Goal: Task Accomplishment & Management: Use online tool/utility

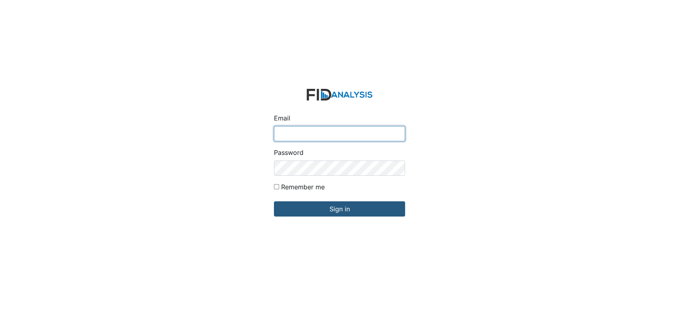
type input "[EMAIL_ADDRESS][DOMAIN_NAME]"
click at [236, 71] on div "Email [EMAIL_ADDRESS][DOMAIN_NAME] Password Remember me Sign in" at bounding box center [339, 157] width 679 height 315
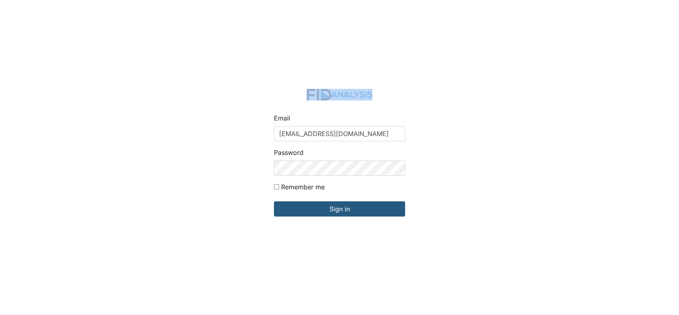
click at [236, 71] on div "Email arollins@lifeincorporated.com Password Remember me Sign in" at bounding box center [339, 157] width 679 height 315
click at [341, 210] on input "Sign in" at bounding box center [339, 208] width 131 height 15
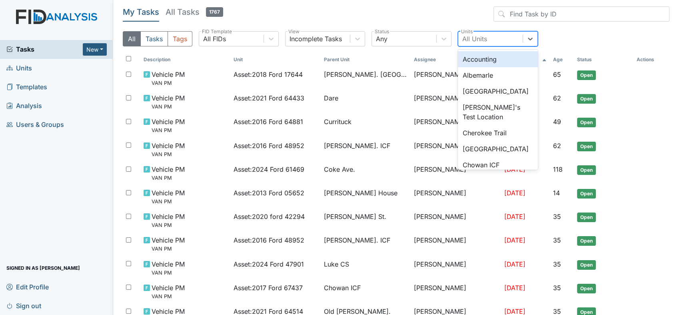
click at [466, 34] on div "All Units" at bounding box center [474, 39] width 25 height 10
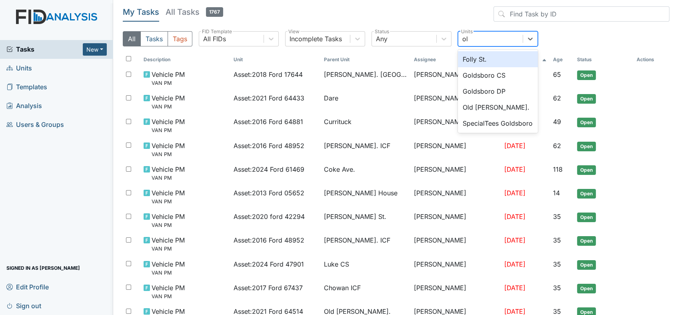
type input "old"
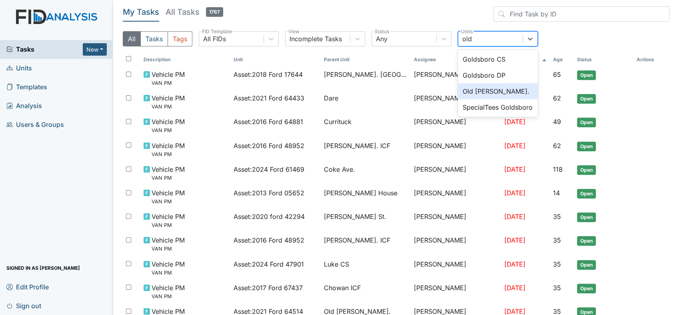
click at [470, 92] on div "Old Roper Rd." at bounding box center [498, 91] width 80 height 16
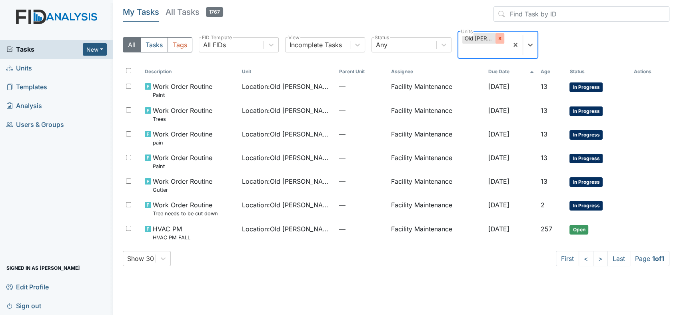
click at [499, 37] on icon at bounding box center [500, 39] width 6 height 6
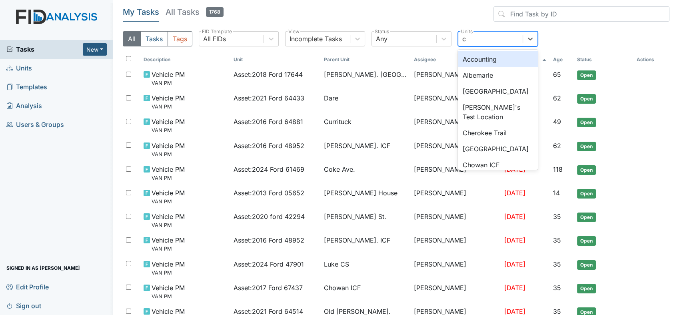
type input "co"
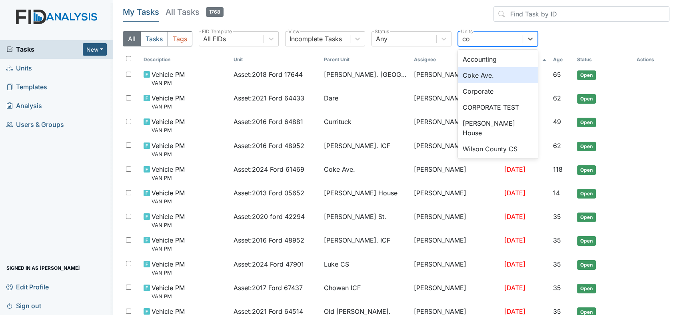
click at [477, 76] on div "Coke Ave." at bounding box center [498, 75] width 80 height 16
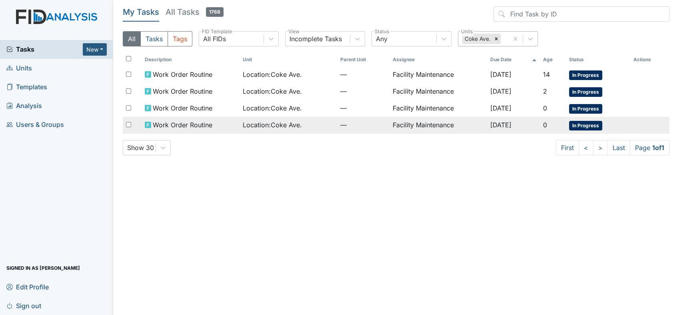
click at [439, 126] on td "Facility Maintenance" at bounding box center [438, 125] width 98 height 17
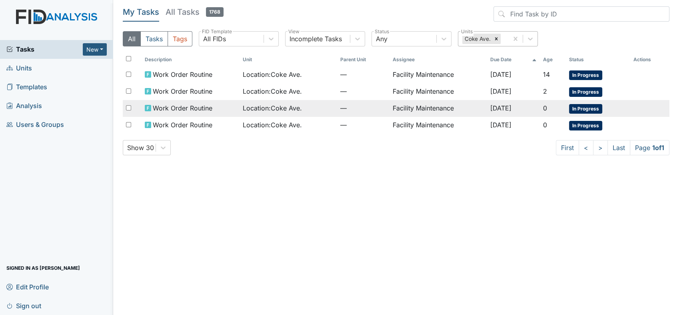
click at [164, 106] on span "Work Order Routine" at bounding box center [183, 108] width 60 height 10
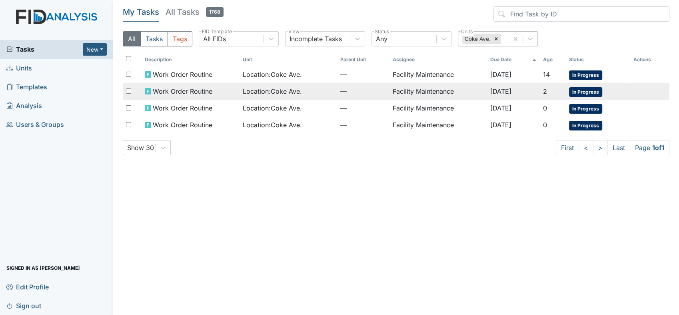
click at [180, 88] on span "Work Order Routine" at bounding box center [183, 91] width 60 height 10
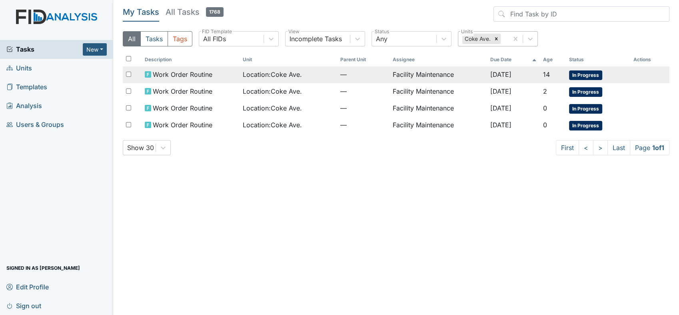
click at [176, 73] on span "Work Order Routine" at bounding box center [183, 75] width 60 height 10
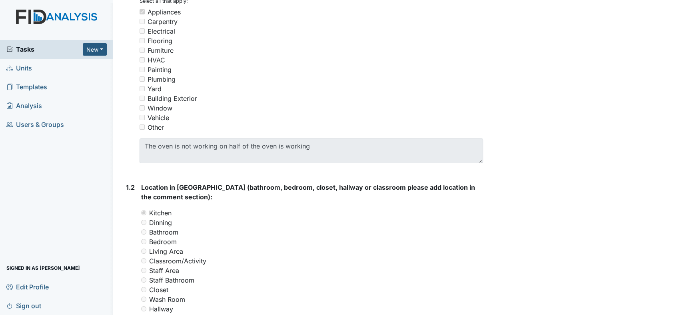
scroll to position [219, 0]
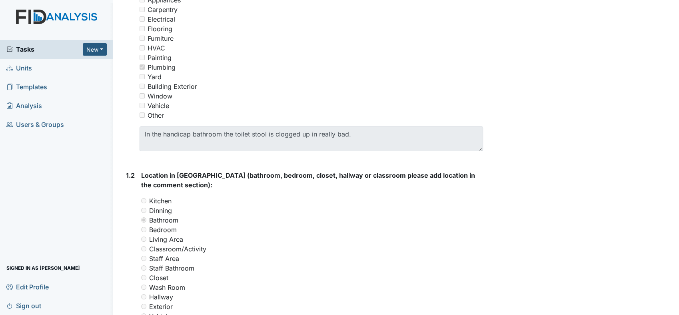
scroll to position [231, 0]
